Goal: Task Accomplishment & Management: Manage account settings

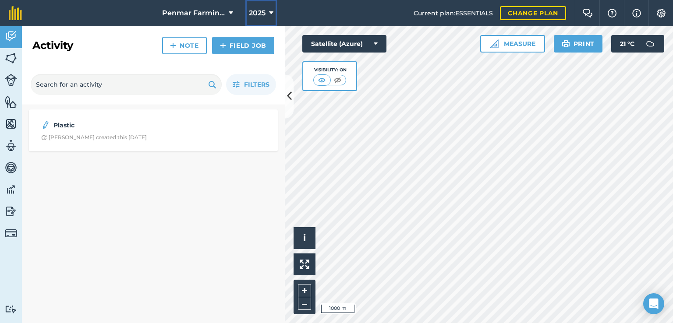
click at [259, 9] on span "2025" at bounding box center [257, 13] width 17 height 11
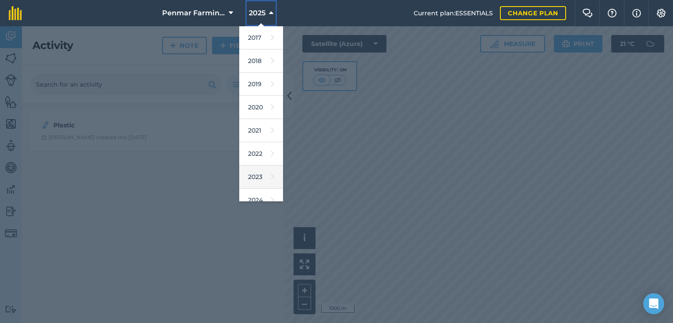
scroll to position [79, 0]
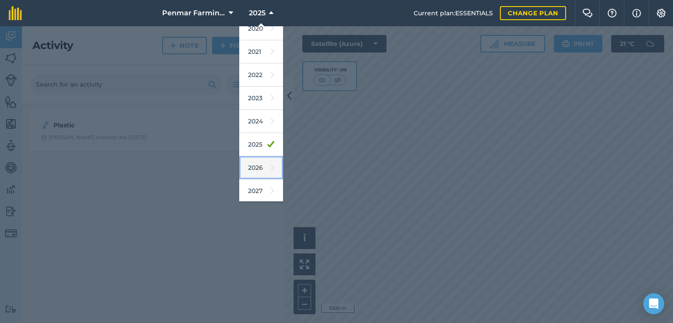
click at [253, 160] on link "2026" at bounding box center [261, 167] width 44 height 23
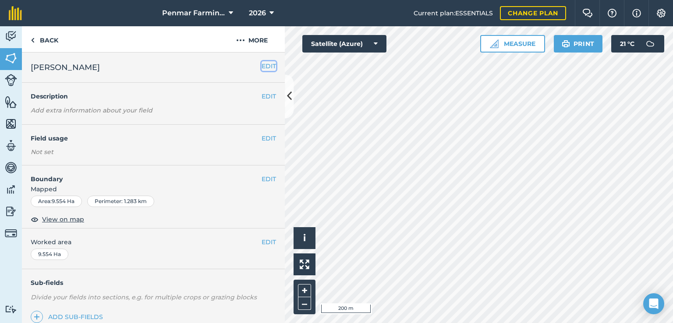
click at [262, 67] on button "EDIT" at bounding box center [269, 66] width 14 height 10
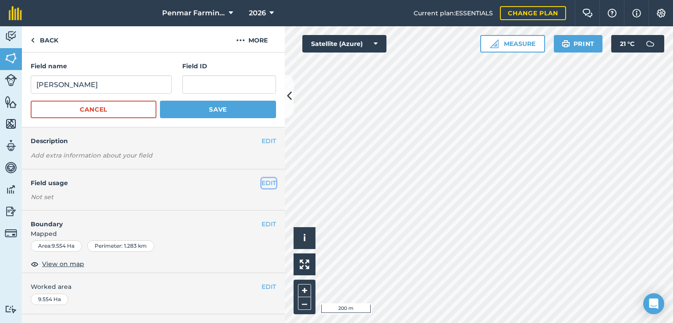
click at [262, 183] on button "EDIT" at bounding box center [269, 183] width 14 height 10
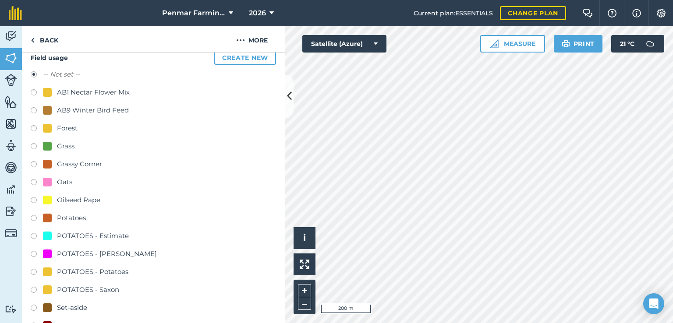
scroll to position [131, 0]
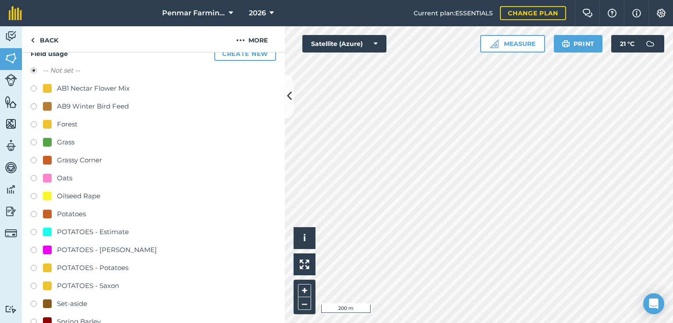
click at [37, 195] on label at bounding box center [37, 197] width 12 height 9
radio input "true"
radio input "false"
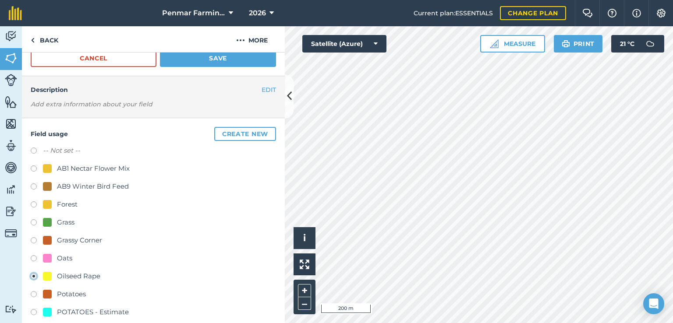
scroll to position [0, 0]
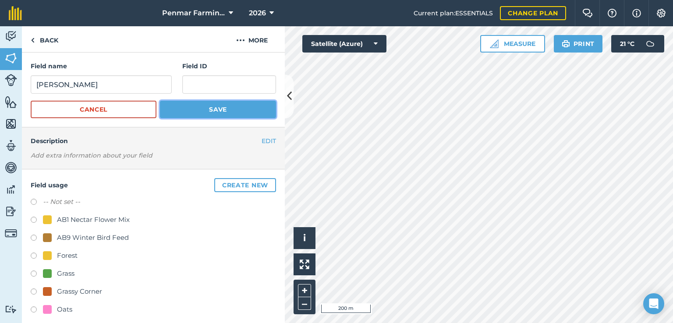
click at [206, 110] on button "Save" at bounding box center [218, 110] width 116 height 18
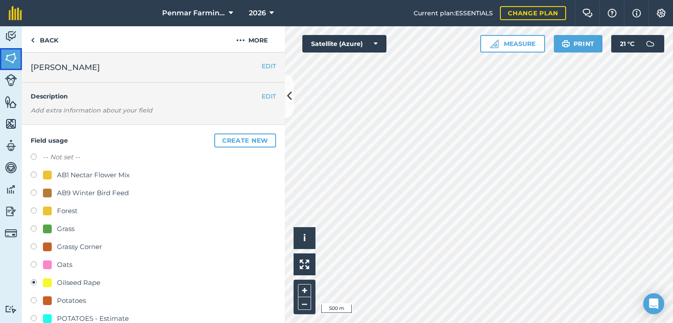
click at [12, 59] on img at bounding box center [11, 58] width 12 height 13
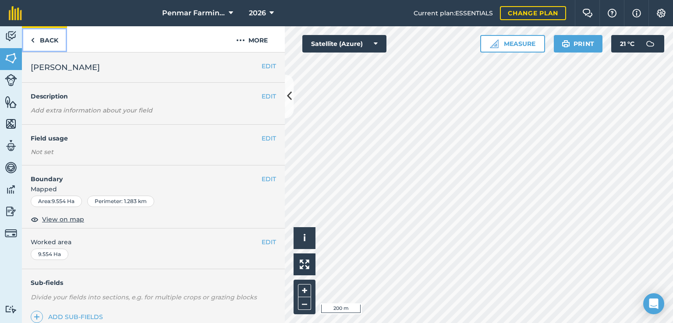
click at [35, 39] on link "Back" at bounding box center [44, 39] width 45 height 26
click at [41, 43] on link "Back" at bounding box center [44, 39] width 45 height 26
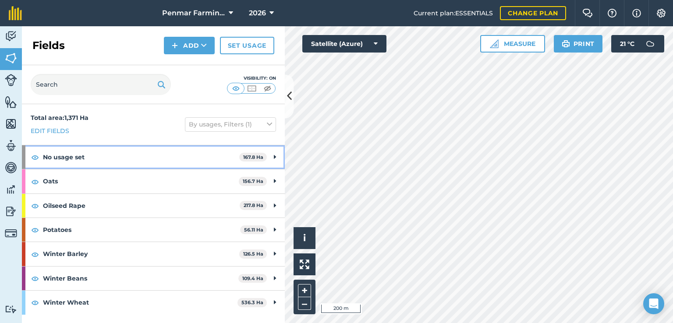
click at [54, 156] on strong "No usage set" at bounding box center [141, 158] width 196 height 24
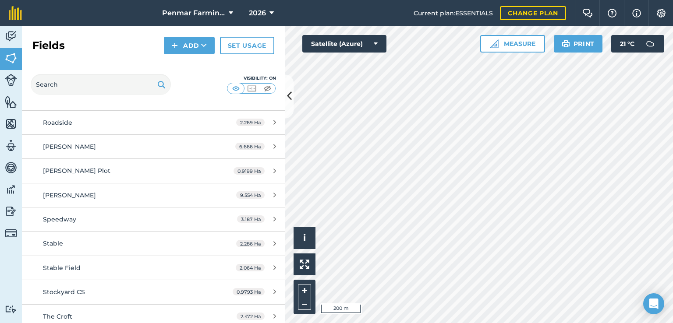
scroll to position [1227, 0]
